Goal: Information Seeking & Learning: Learn about a topic

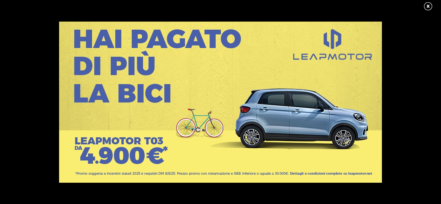
click at [430, 6] on link at bounding box center [431, 7] width 16 height 10
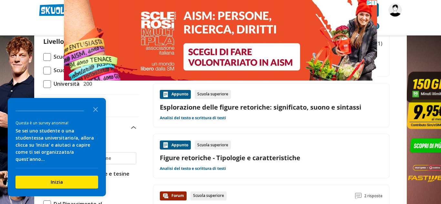
scroll to position [81, 0]
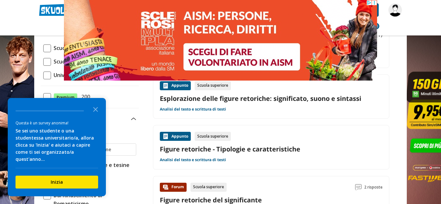
click at [272, 152] on link "Figure retoriche - Tipologie e caratteristiche" at bounding box center [271, 149] width 223 height 9
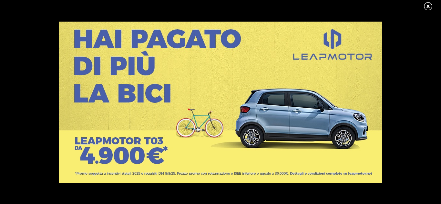
click at [431, 4] on link at bounding box center [431, 7] width 16 height 10
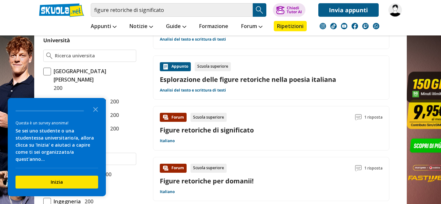
scroll to position [305, 0]
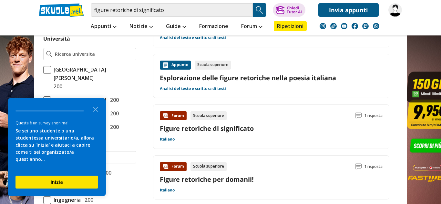
click at [235, 140] on div "Forum Scuola superiore 1 risposta Figure retoriche di significato Italiano" at bounding box center [271, 126] width 223 height 31
